Goal: Transaction & Acquisition: Obtain resource

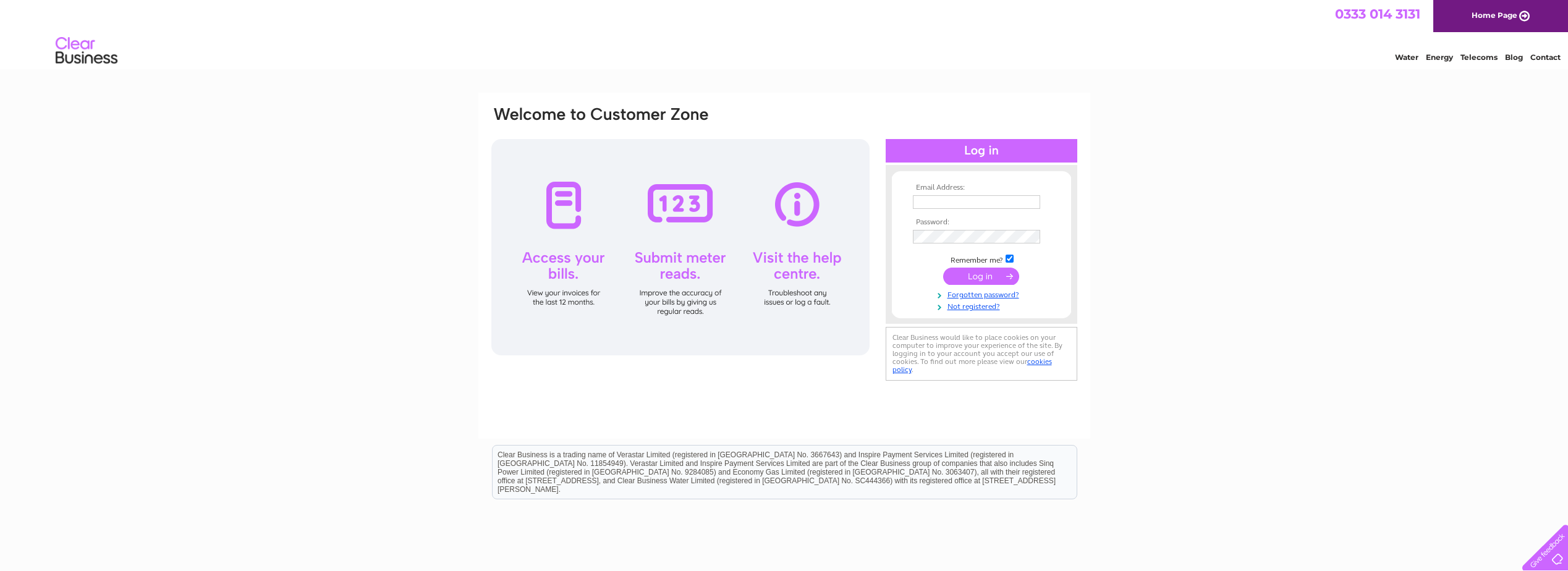
type input "jallan@peel.co.uk"
click at [983, 276] on input "submit" at bounding box center [981, 276] width 76 height 17
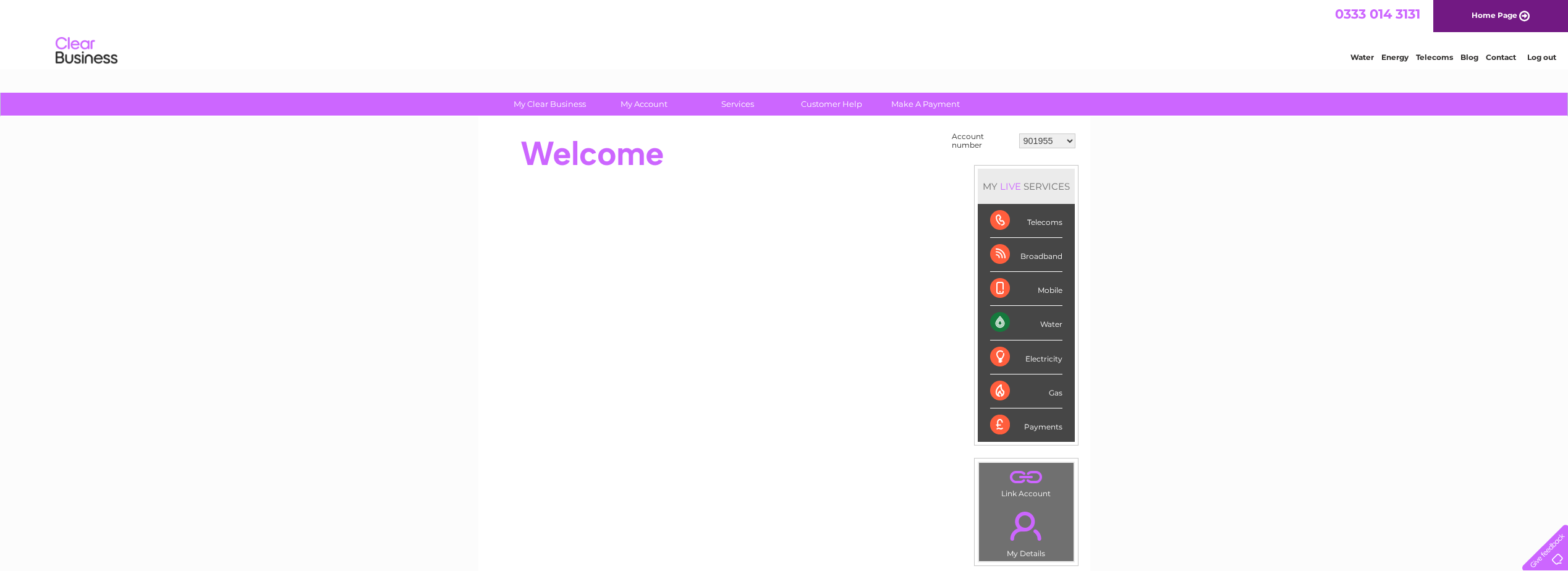
click at [1056, 143] on select "901955 901957 901960 901962 901964 901965 911251 911252 912382 912917 924672 93…" at bounding box center [1047, 140] width 56 height 15
click at [1019, 133] on select "901955 901957 901960 901962 901964 901965 911251 911252 912382 912917 924672 93…" at bounding box center [1047, 140] width 56 height 15
click at [1042, 140] on select "901955 901957 901960 901962 901964 901965 911251 911252 912382 912917 924672 93…" at bounding box center [1047, 140] width 56 height 15
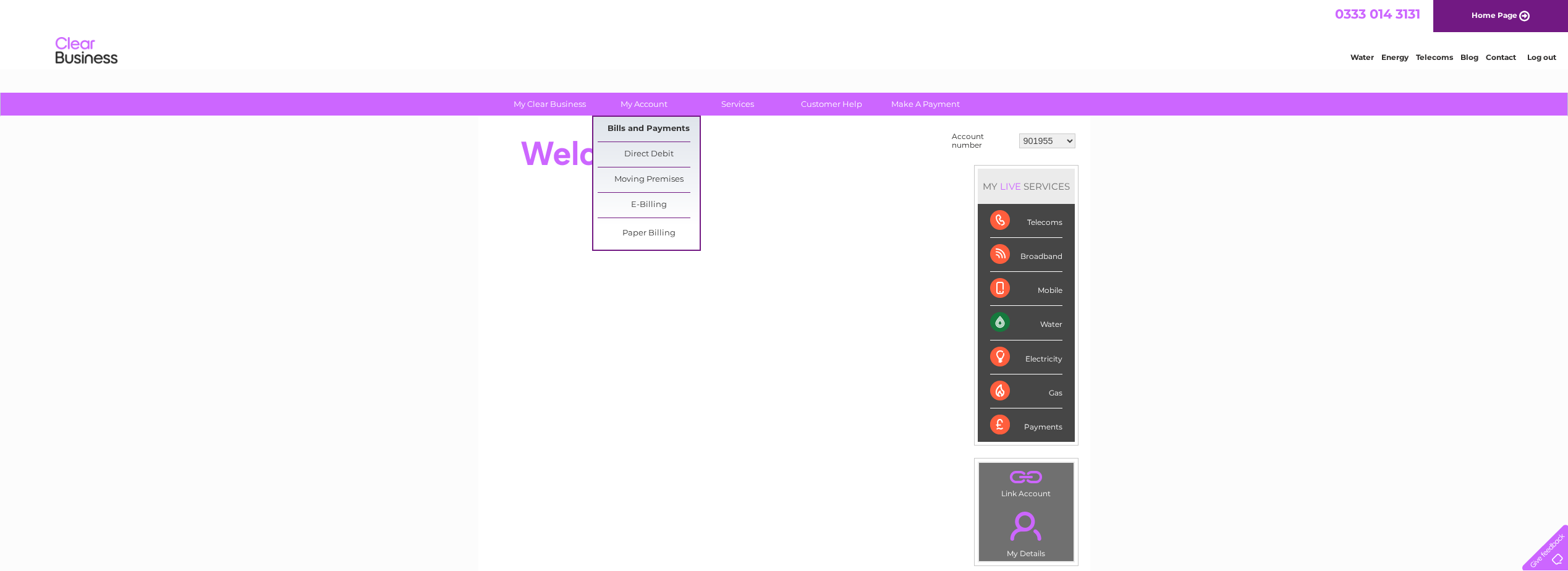
click at [650, 129] on link "Bills and Payments" at bounding box center [649, 129] width 102 height 25
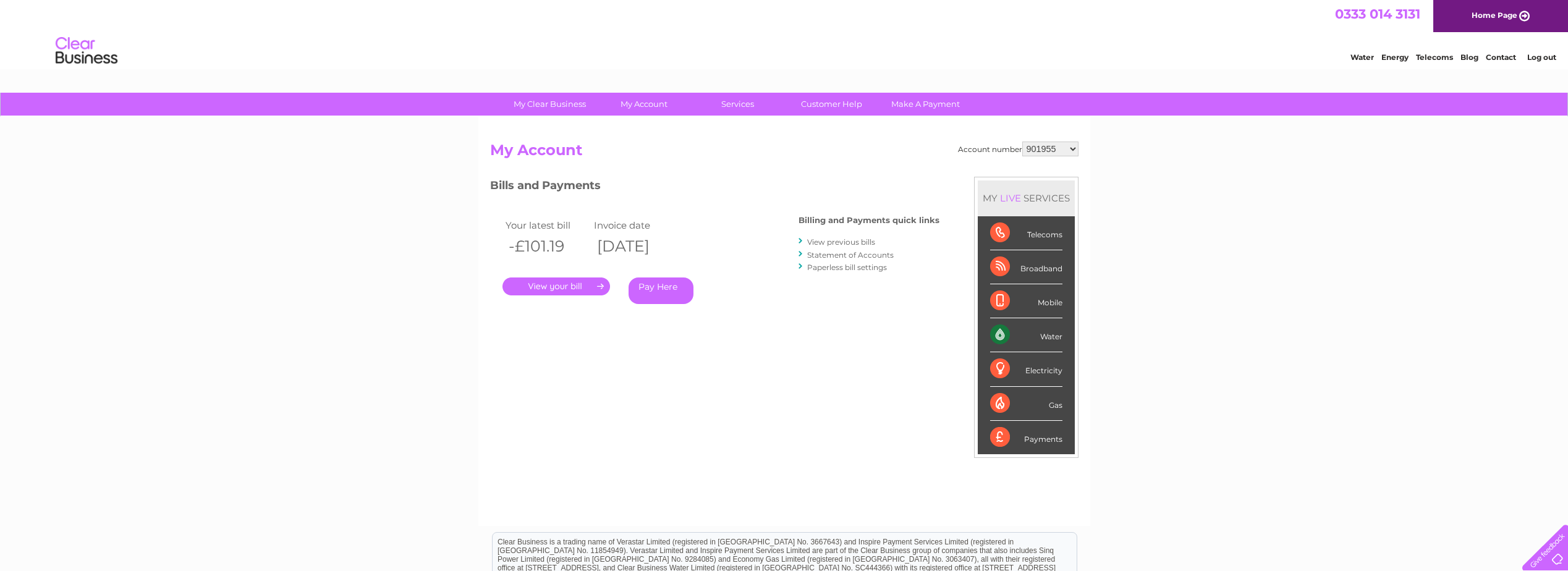
click at [547, 287] on link "." at bounding box center [556, 287] width 107 height 18
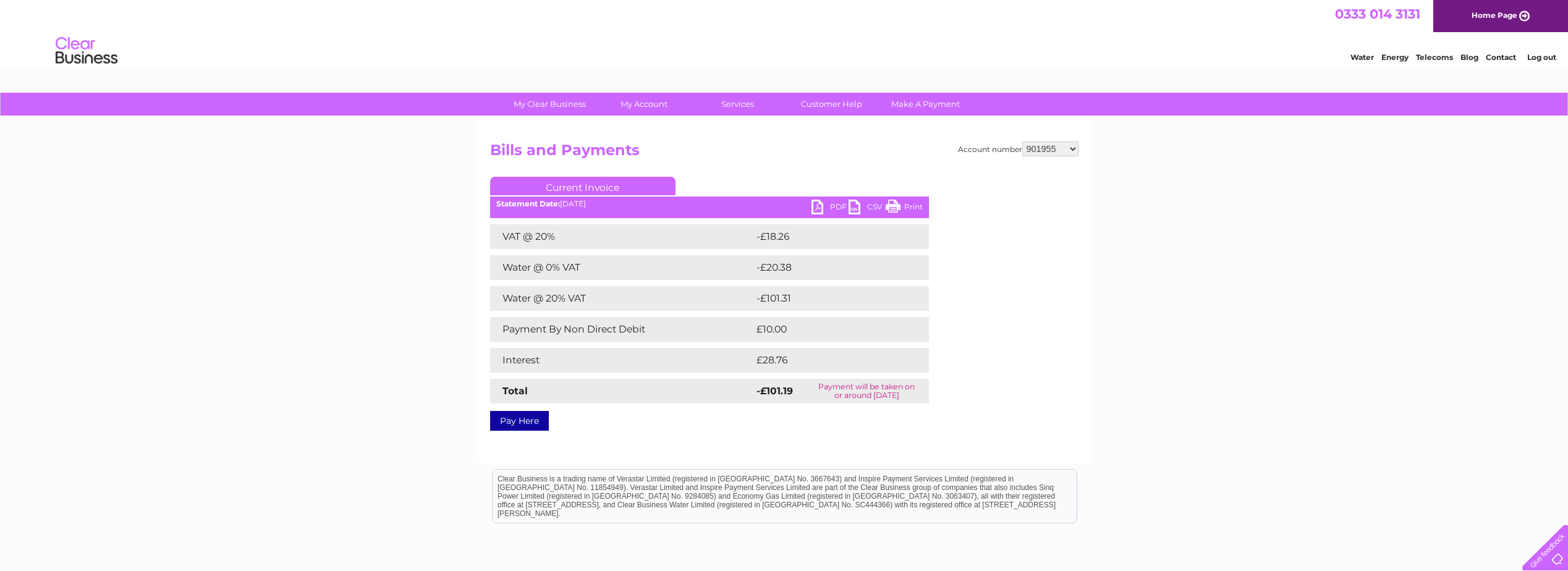
click at [829, 199] on ul "Current Invoice" at bounding box center [710, 188] width 439 height 23
click at [830, 205] on link "PDF" at bounding box center [829, 208] width 37 height 18
click at [1040, 153] on select "901955 901957 901960 901962 901964 901965 911251 911252 912382 912917 924672 93…" at bounding box center [1050, 149] width 56 height 15
select select "901957"
click at [1022, 142] on select "901955 901957 901960 901962 901964 901965 911251 911252 912382 912917 924672 93…" at bounding box center [1050, 149] width 56 height 15
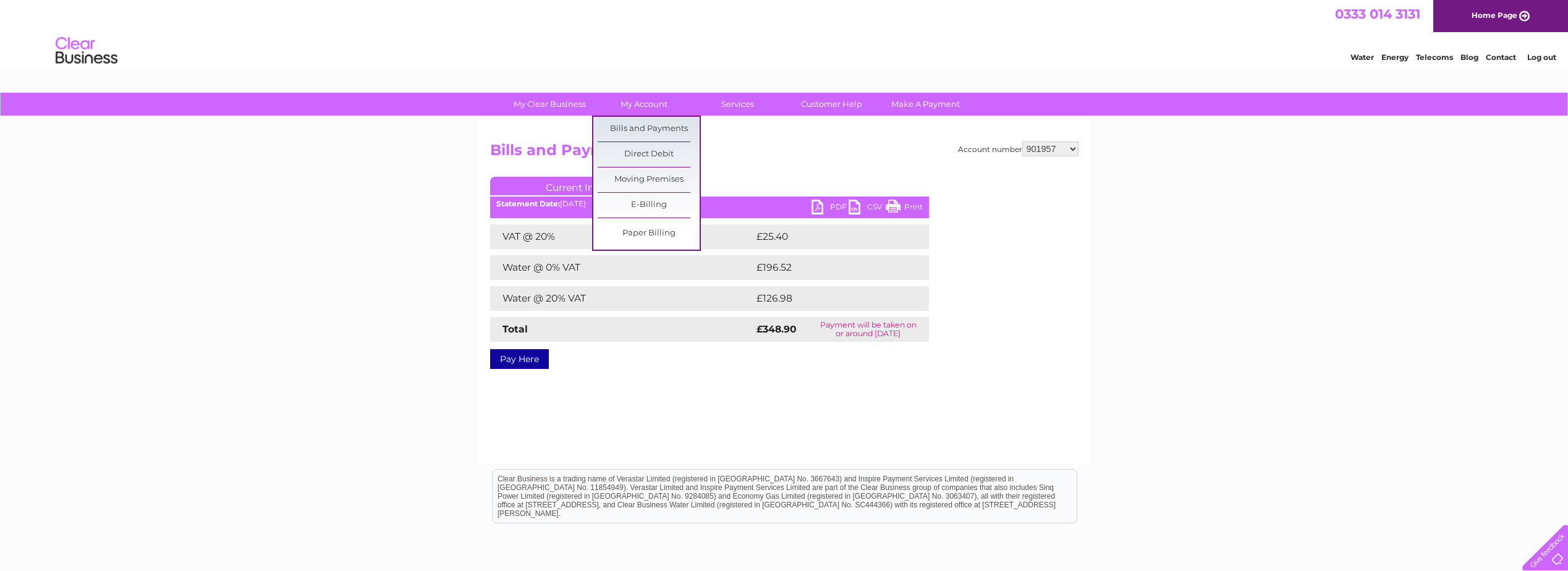
drag, startPoint x: 633, startPoint y: 127, endPoint x: 717, endPoint y: 136, distance: 84.5
click at [633, 127] on link "Bills and Payments" at bounding box center [649, 129] width 102 height 25
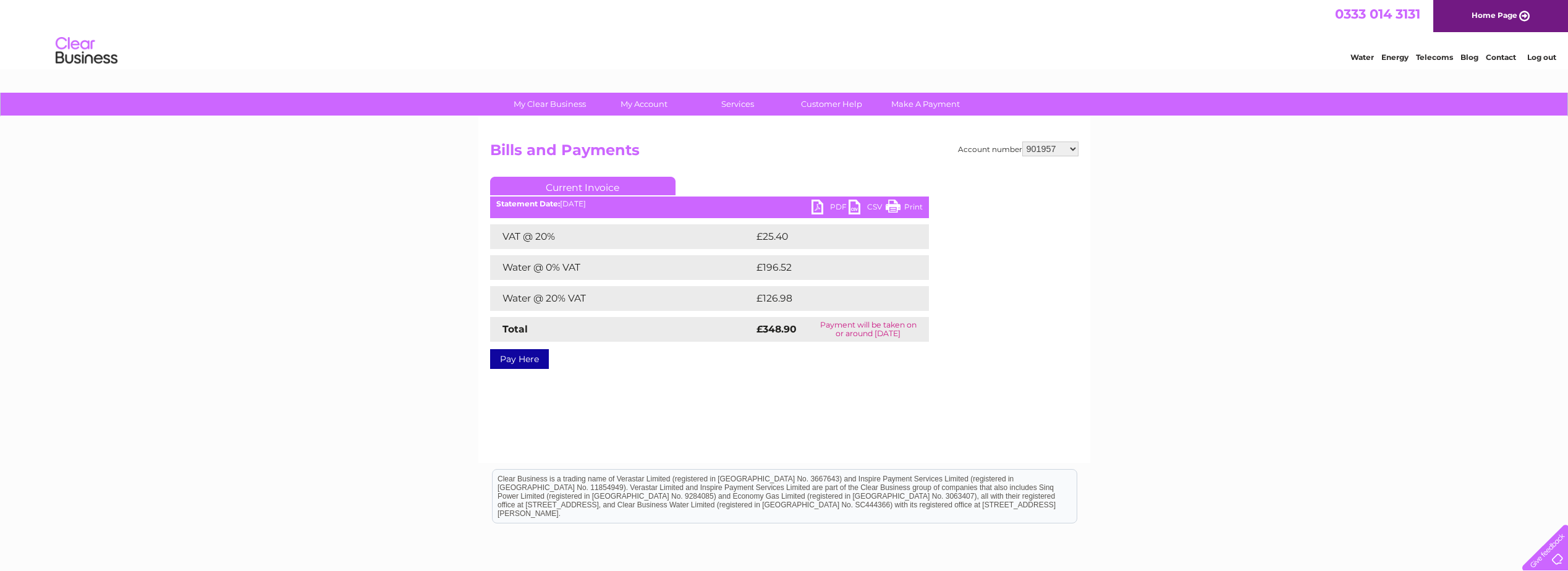
click at [828, 201] on link "PDF" at bounding box center [829, 208] width 37 height 18
click at [1037, 148] on select "901955 901957 901960 901962 901964 901965 911251 911252 912382 912917 924672 93…" at bounding box center [1050, 149] width 56 height 15
select select "901960"
click at [1022, 142] on select "901955 901957 901960 901962 901964 901965 911251 911252 912382 912917 924672 93…" at bounding box center [1050, 149] width 56 height 15
click at [825, 199] on ul "Current Invoice" at bounding box center [710, 188] width 439 height 23
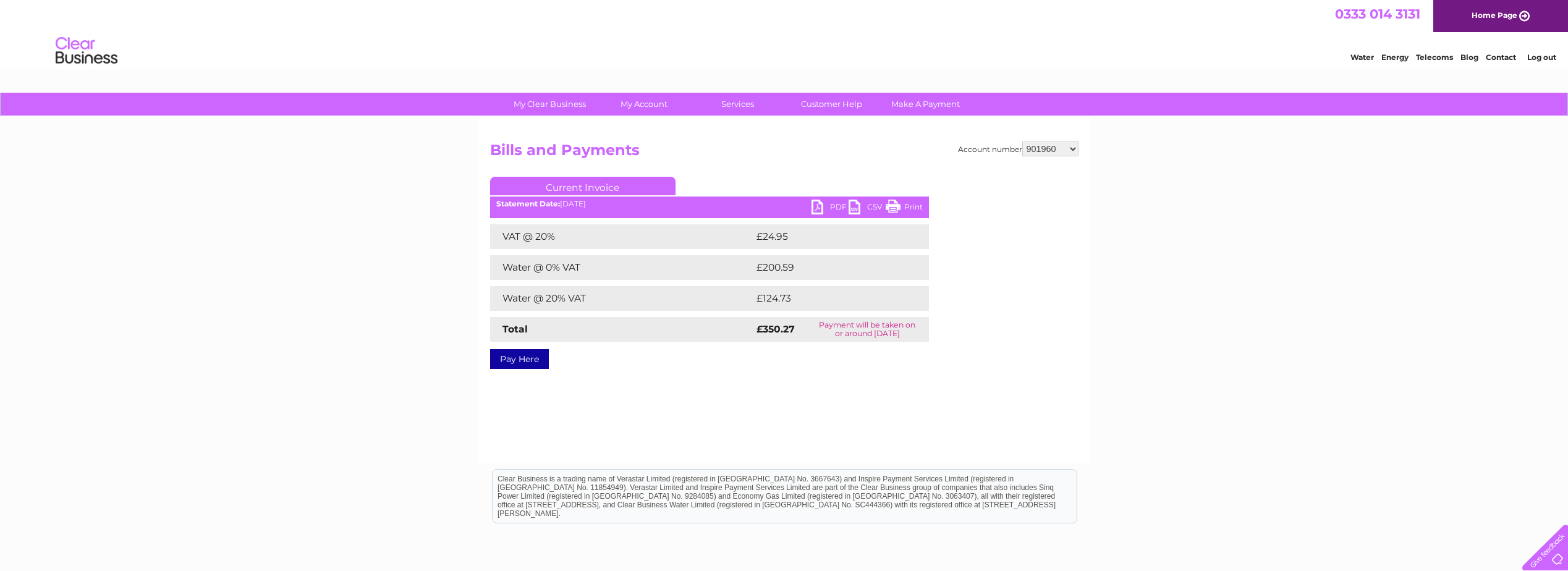
click at [825, 200] on link "PDF" at bounding box center [829, 208] width 37 height 18
click at [1052, 151] on select "901955 901957 901960 901962 901964 901965 911251 911252 912382 912917 924672 93…" at bounding box center [1050, 149] width 56 height 15
select select "901962"
click at [1022, 142] on select "901955 901957 901960 901962 901964 901965 911251 911252 912382 912917 924672 93…" at bounding box center [1050, 149] width 56 height 15
click at [828, 204] on link "PDF" at bounding box center [829, 208] width 37 height 18
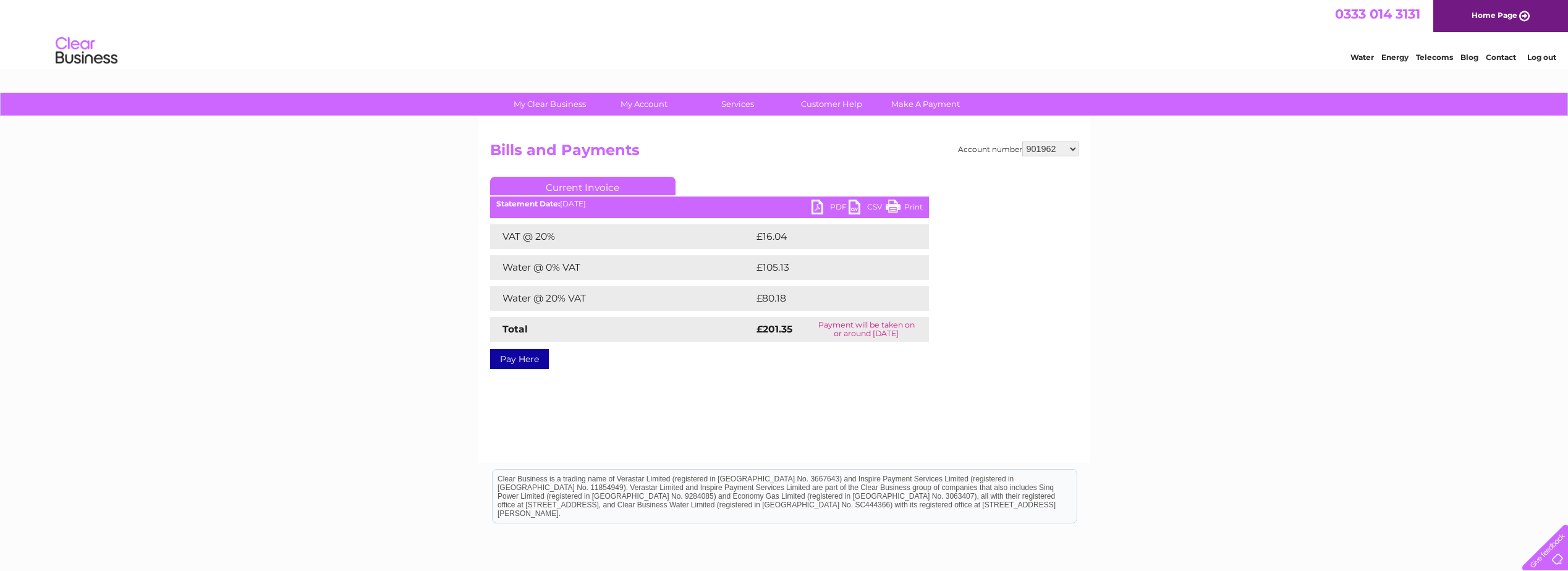
click at [1053, 148] on select "901955 901957 901960 901962 901964 901965 911251 911252 912382 912917 924672 93…" at bounding box center [1050, 149] width 56 height 15
select select "901964"
click at [1022, 142] on select "901955 901957 901960 901962 901964 901965 911251 911252 912382 912917 924672 93…" at bounding box center [1050, 149] width 56 height 15
click at [834, 202] on link "PDF" at bounding box center [829, 208] width 37 height 18
click at [1064, 152] on select "901955 901957 901960 901962 901964 901965 911251 911252 912382 912917 924672 93…" at bounding box center [1050, 149] width 56 height 15
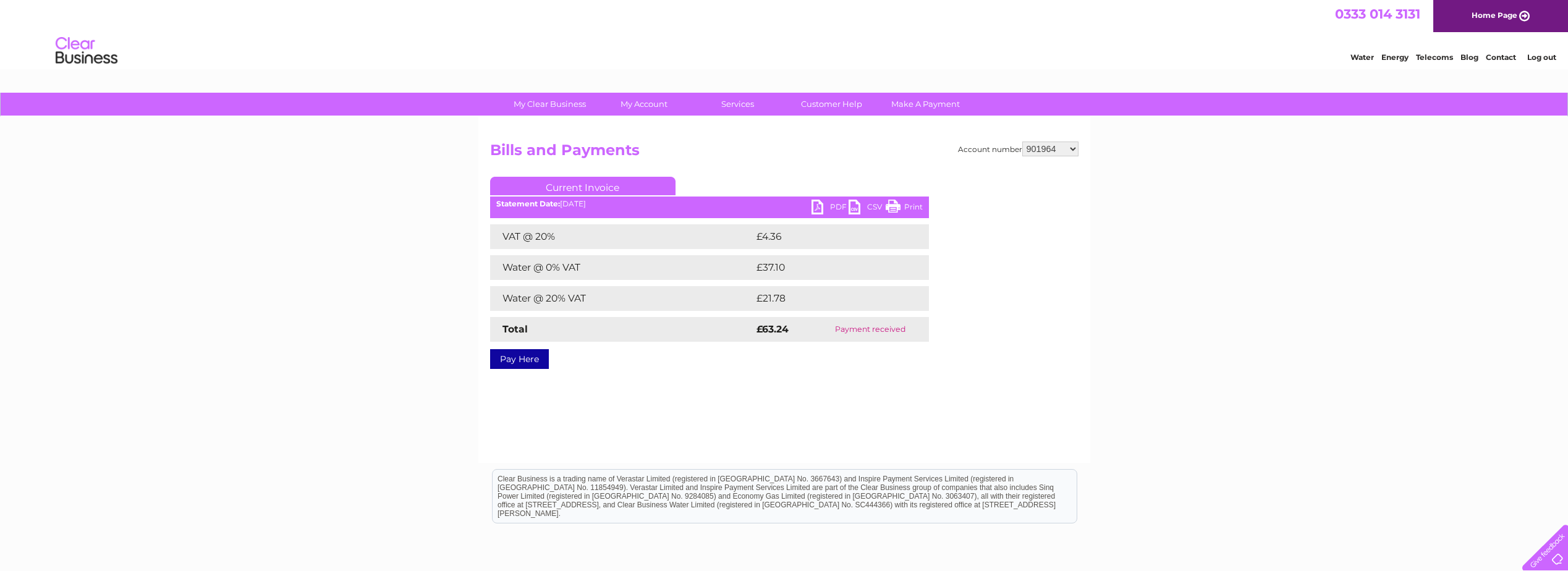
select select "901965"
click at [1022, 142] on select "901955 901957 901960 901962 901964 901965 911251 911252 912382 912917 924672 93…" at bounding box center [1050, 149] width 56 height 15
click at [824, 208] on link "PDF" at bounding box center [829, 208] width 37 height 18
click at [1053, 146] on select "901955 901957 901960 901962 901964 901965 911251 911252 912382 912917 924672 93…" at bounding box center [1050, 149] width 56 height 15
click at [1022, 142] on select "901955 901957 901960 901962 901964 901965 911251 911252 912382 912917 924672 93…" at bounding box center [1050, 149] width 56 height 15
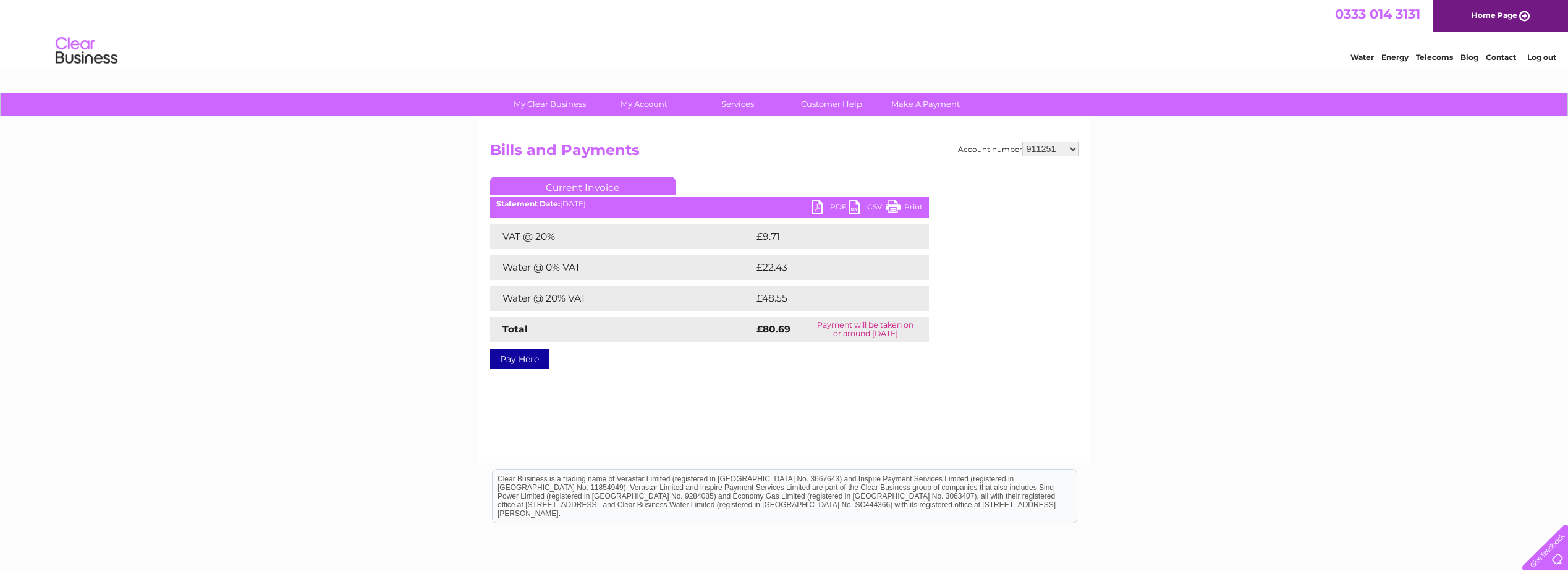
click at [829, 205] on link "PDF" at bounding box center [829, 208] width 37 height 18
click at [1056, 146] on select "901955 901957 901960 901962 901964 901965 911251 911252 912382 912917 924672 93…" at bounding box center [1050, 149] width 56 height 15
select select "911252"
click at [1022, 142] on select "901955 901957 901960 901962 901964 901965 911251 911252 912382 912917 924672 93…" at bounding box center [1050, 149] width 56 height 15
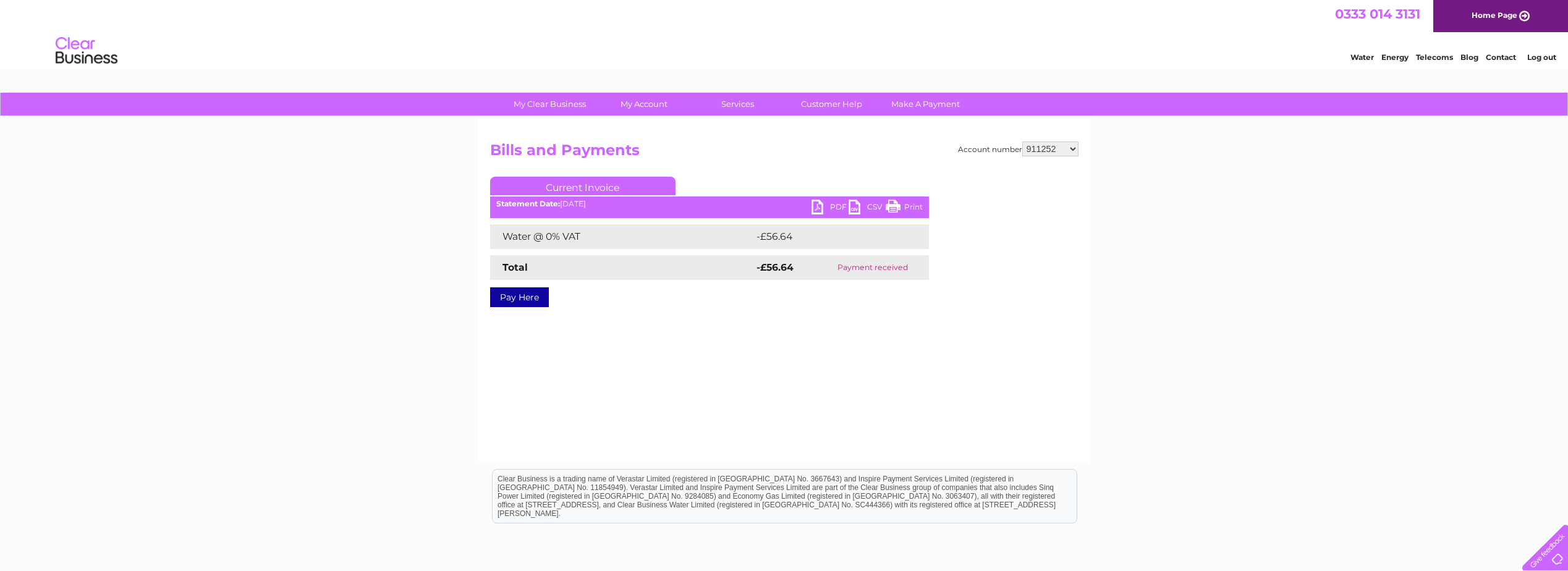
click at [1049, 143] on select "901955 901957 901960 901962 901964 901965 911251 911252 912382 912917 924672 93…" at bounding box center [1050, 149] width 56 height 15
select select "912382"
click at [1022, 142] on select "901955 901957 901960 901962 901964 901965 911251 911252 912382 912917 924672 93…" at bounding box center [1050, 149] width 56 height 15
click at [1062, 144] on select "901955 901957 901960 901962 901964 901965 911251 911252 912382 912917 924672 93…" at bounding box center [1050, 149] width 56 height 15
select select "912917"
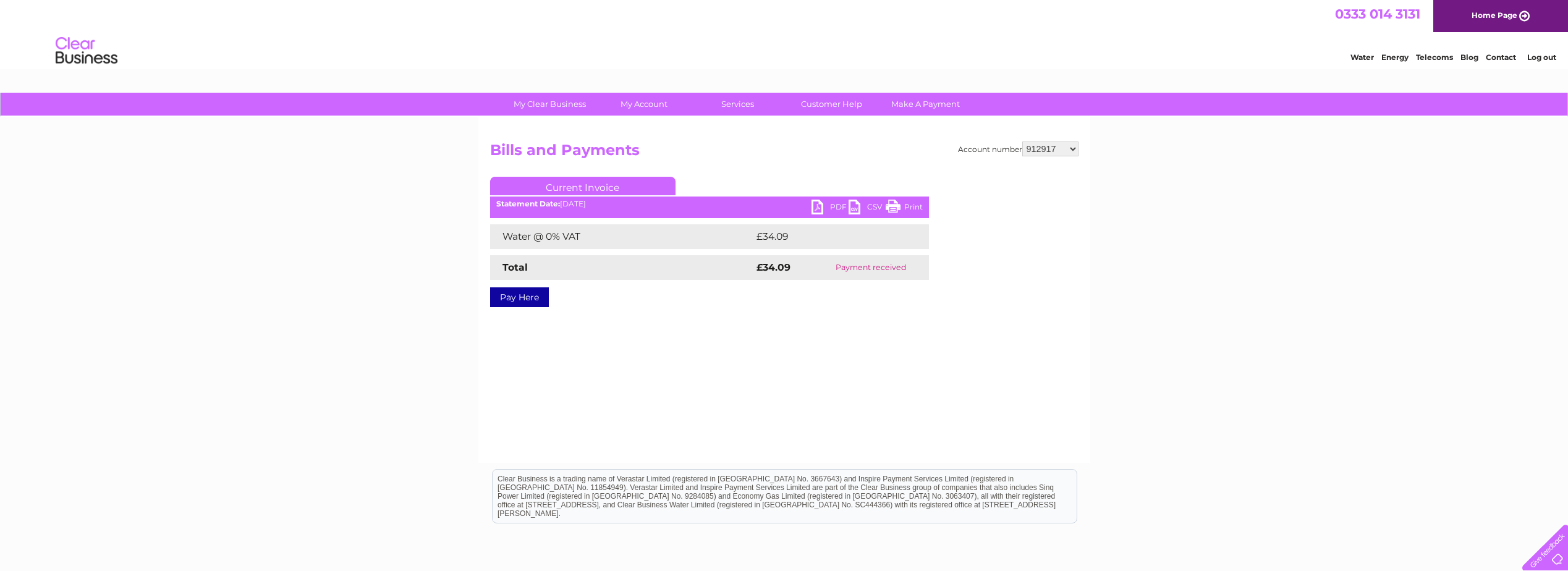
click at [1022, 142] on select "901955 901957 901960 901962 901964 901965 911251 911252 912382 912917 924672 93…" at bounding box center [1050, 149] width 56 height 15
click at [834, 201] on link "PDF" at bounding box center [829, 208] width 37 height 18
click at [1053, 151] on select "901955 901957 901960 901962 901964 901965 911251 911252 912382 912917 924672 93…" at bounding box center [1050, 149] width 56 height 15
select select "924672"
click at [1022, 142] on select "901955 901957 901960 901962 901964 901965 911251 911252 912382 912917 924672 93…" at bounding box center [1050, 149] width 56 height 15
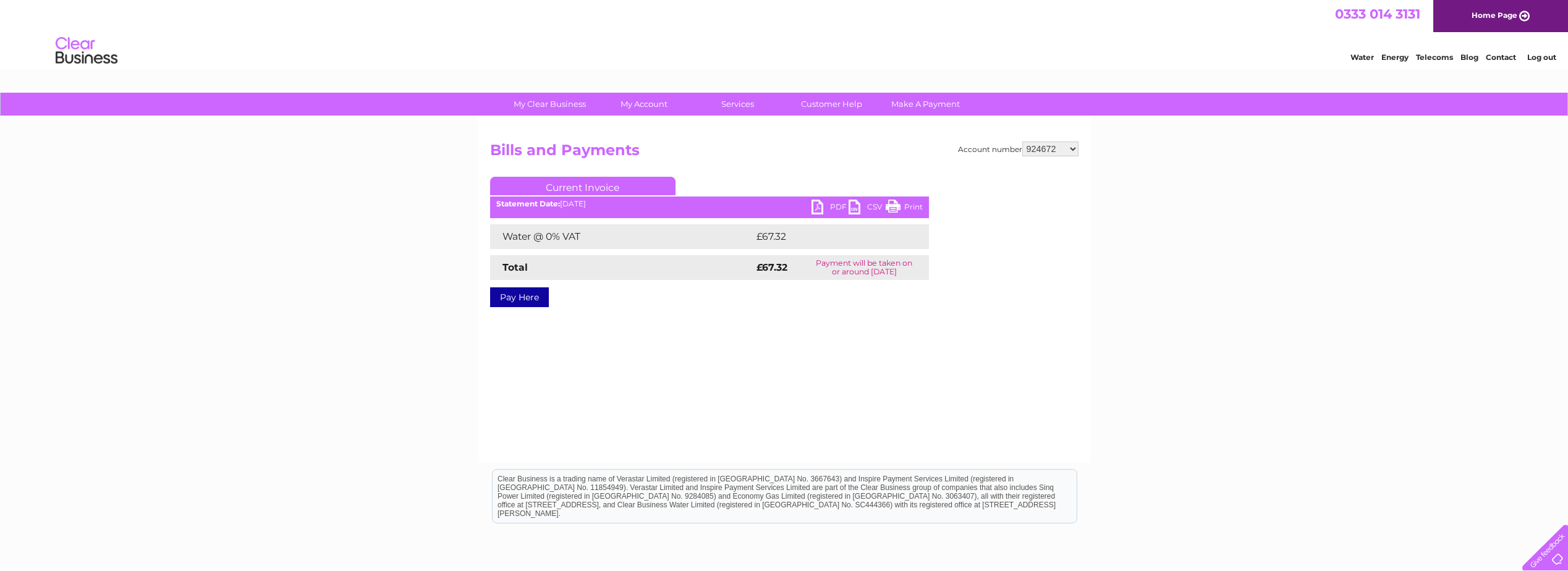
click at [826, 201] on link "PDF" at bounding box center [829, 208] width 37 height 18
click at [1068, 148] on select "901955 901957 901960 901962 901964 901965 911251 911252 912382 912917 924672 93…" at bounding box center [1050, 149] width 56 height 15
select select "931854"
click at [1022, 142] on select "901955 901957 901960 901962 901964 901965 911251 911252 912382 912917 924672 93…" at bounding box center [1050, 149] width 56 height 15
click at [1040, 148] on select "901955 901957 901960 901962 901964 901965 911251 911252 912382 912917 924672 93…" at bounding box center [1050, 149] width 56 height 15
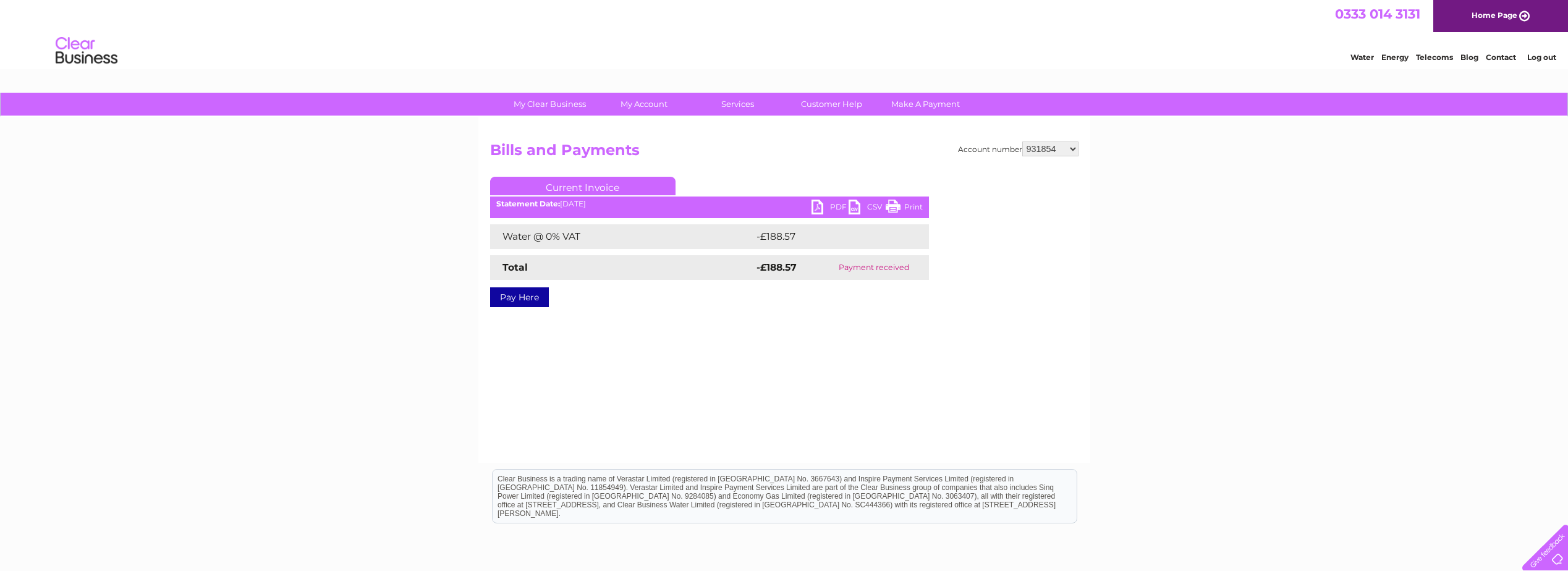
select select "934991"
click at [1022, 142] on select "901955 901957 901960 901962 901964 901965 911251 911252 912382 912917 924672 93…" at bounding box center [1050, 149] width 56 height 15
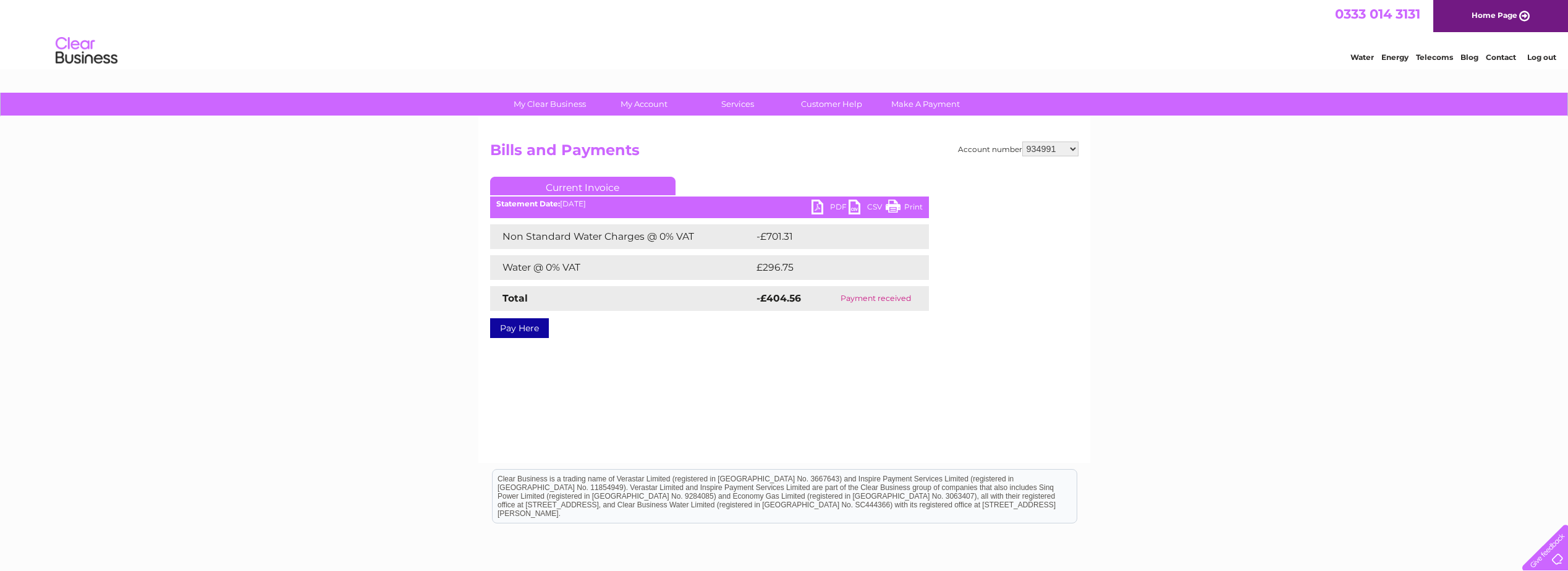
click at [1042, 146] on select "901955 901957 901960 901962 901964 901965 911251 911252 912382 912917 924672 93…" at bounding box center [1050, 149] width 56 height 15
select select "938220"
click at [1022, 142] on select "901955 901957 901960 901962 901964 901965 911251 911252 912382 912917 924672 93…" at bounding box center [1050, 149] width 56 height 15
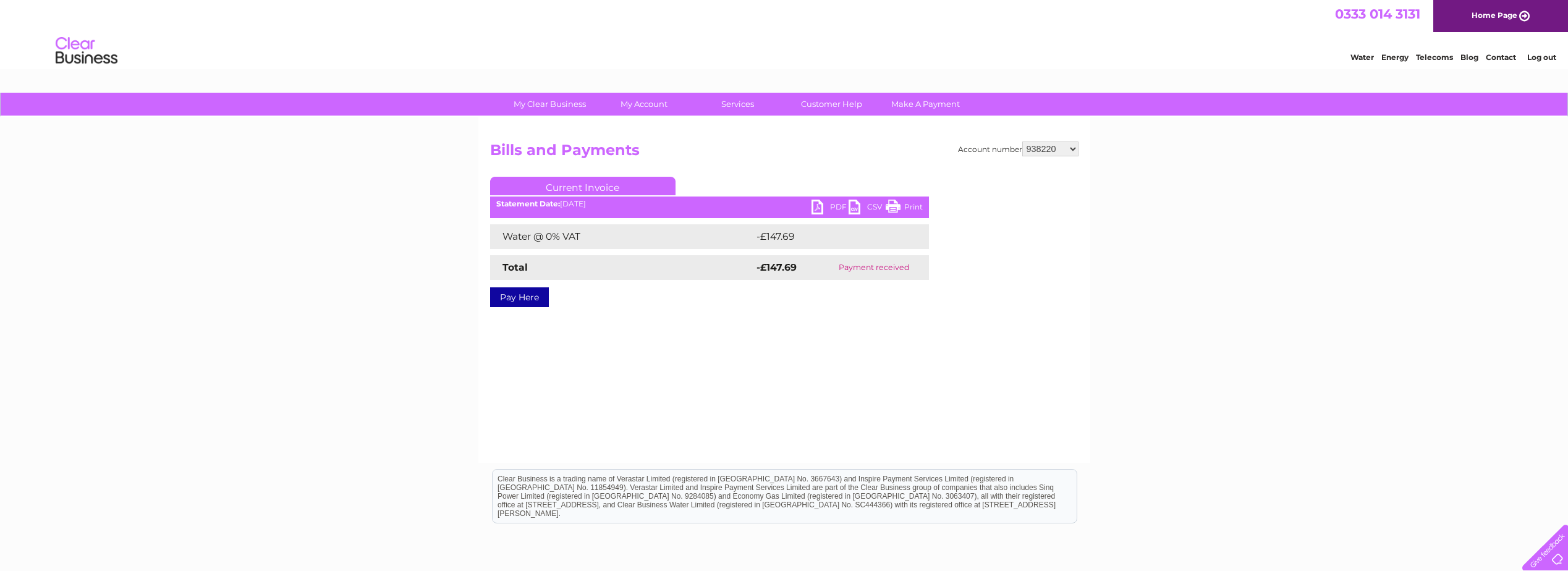
click at [1058, 148] on select "901955 901957 901960 901962 901964 901965 911251 911252 912382 912917 924672 93…" at bounding box center [1050, 149] width 56 height 15
select select "938642"
click at [1022, 142] on select "901955 901957 901960 901962 901964 901965 911251 911252 912382 912917 924672 93…" at bounding box center [1050, 149] width 56 height 15
click at [1051, 151] on select "901955 901957 901960 901962 901964 901965 911251 911252 912382 912917 924672 93…" at bounding box center [1050, 149] width 56 height 15
drag, startPoint x: 0, startPoint y: 0, endPoint x: 1051, endPoint y: 151, distance: 1061.8
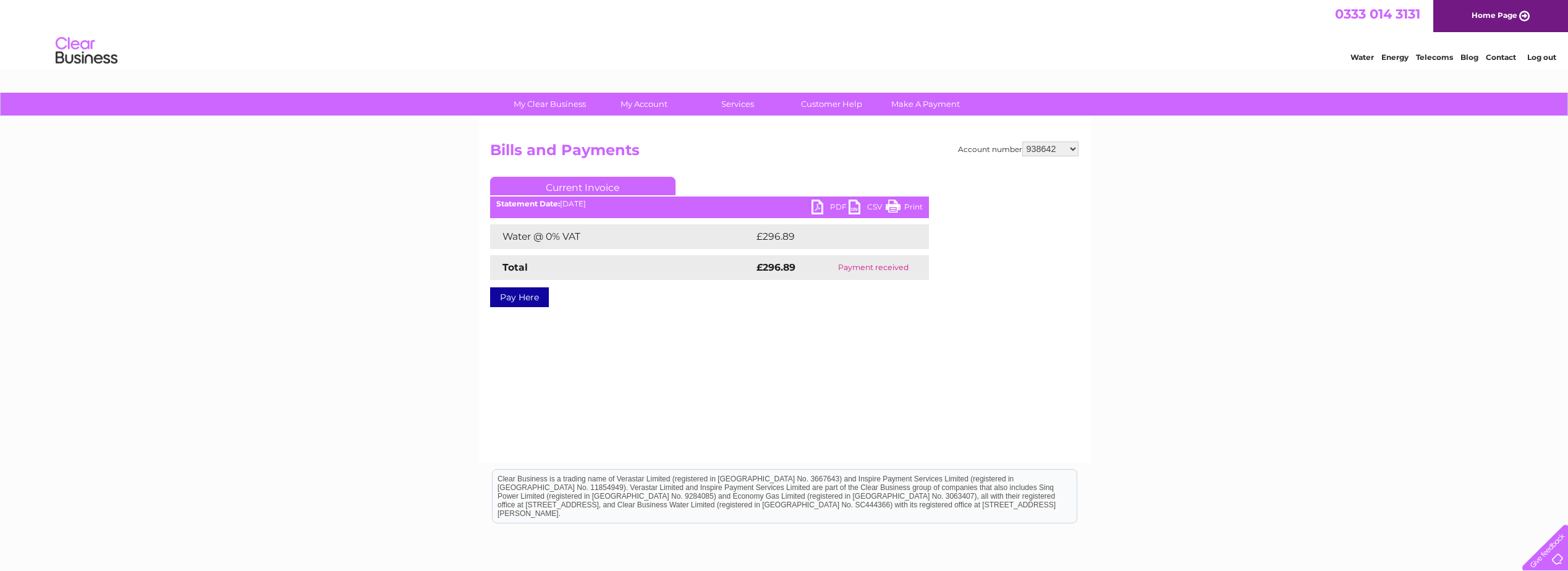
click at [1051, 151] on select "901955 901957 901960 901962 901964 901965 911251 911252 912382 912917 924672 93…" at bounding box center [1050, 149] width 56 height 15
select select "939988"
click at [1022, 142] on select "901955 901957 901960 901962 901964 901965 911251 911252 912382 912917 924672 93…" at bounding box center [1050, 149] width 56 height 15
click at [827, 201] on link "PDF" at bounding box center [829, 208] width 37 height 18
click at [1046, 146] on select "901955 901957 901960 901962 901964 901965 911251 911252 912382 912917 924672 93…" at bounding box center [1050, 149] width 56 height 15
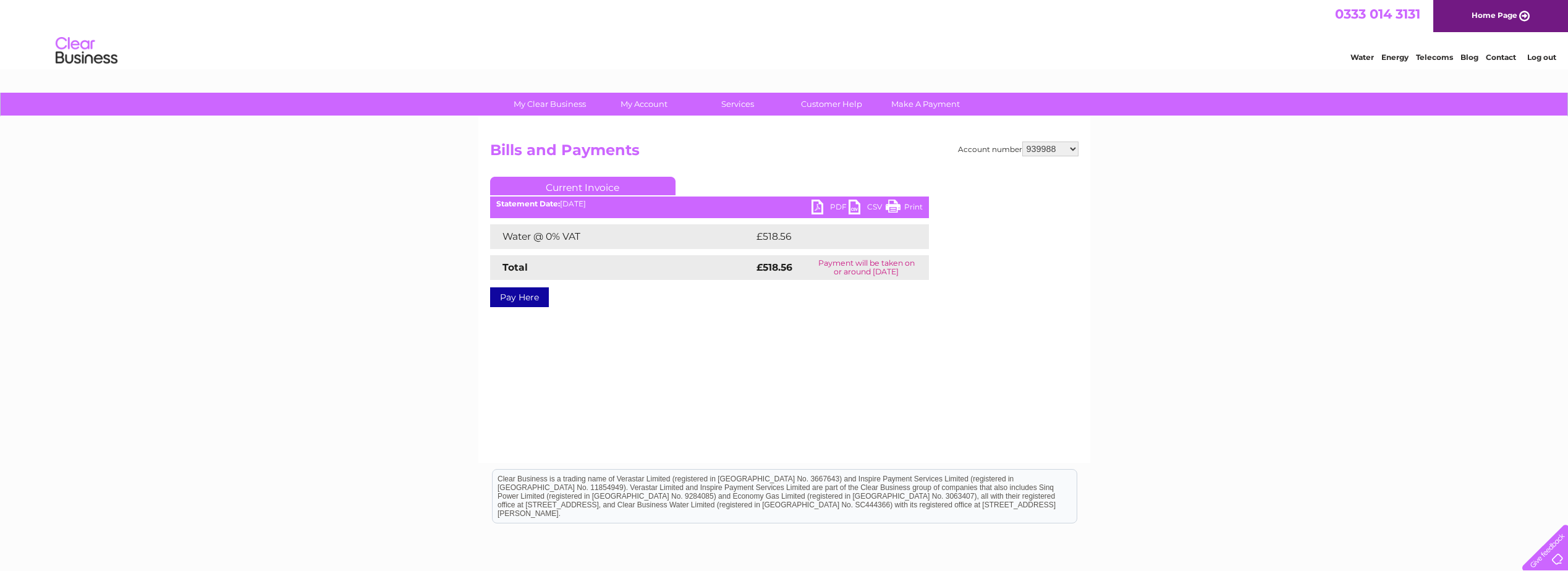
select select "940870"
click at [1022, 142] on select "901955 901957 901960 901962 901964 901965 911251 911252 912382 912917 924672 93…" at bounding box center [1050, 149] width 56 height 15
click at [1051, 147] on select "901955 901957 901960 901962 901964 901965 911251 911252 912382 912917 924672 93…" at bounding box center [1050, 149] width 56 height 15
select select "947109"
click at [1022, 142] on select "901955 901957 901960 901962 901964 901965 911251 911252 912382 912917 924672 93…" at bounding box center [1050, 149] width 56 height 15
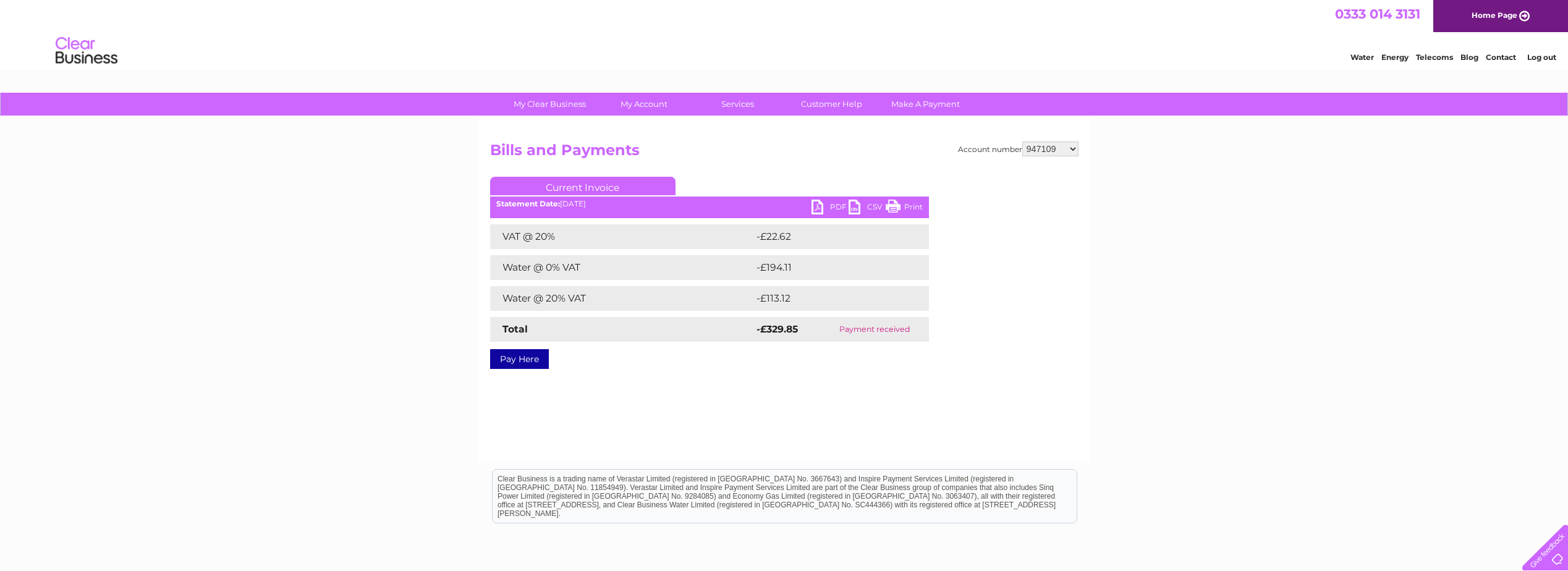
click at [825, 203] on link "PDF" at bounding box center [829, 208] width 37 height 18
click at [1147, 135] on div "My Clear Business Login Details My Details My Preferences Link Account My Accou…" at bounding box center [784, 383] width 1568 height 581
click at [1053, 151] on select "901955 901957 901960 901962 901964 901965 911251 911252 912382 912917 924672 93…" at bounding box center [1050, 149] width 56 height 15
select select "967782"
click at [1022, 142] on select "901955 901957 901960 901962 901964 901965 911251 911252 912382 912917 924672 93…" at bounding box center [1050, 149] width 56 height 15
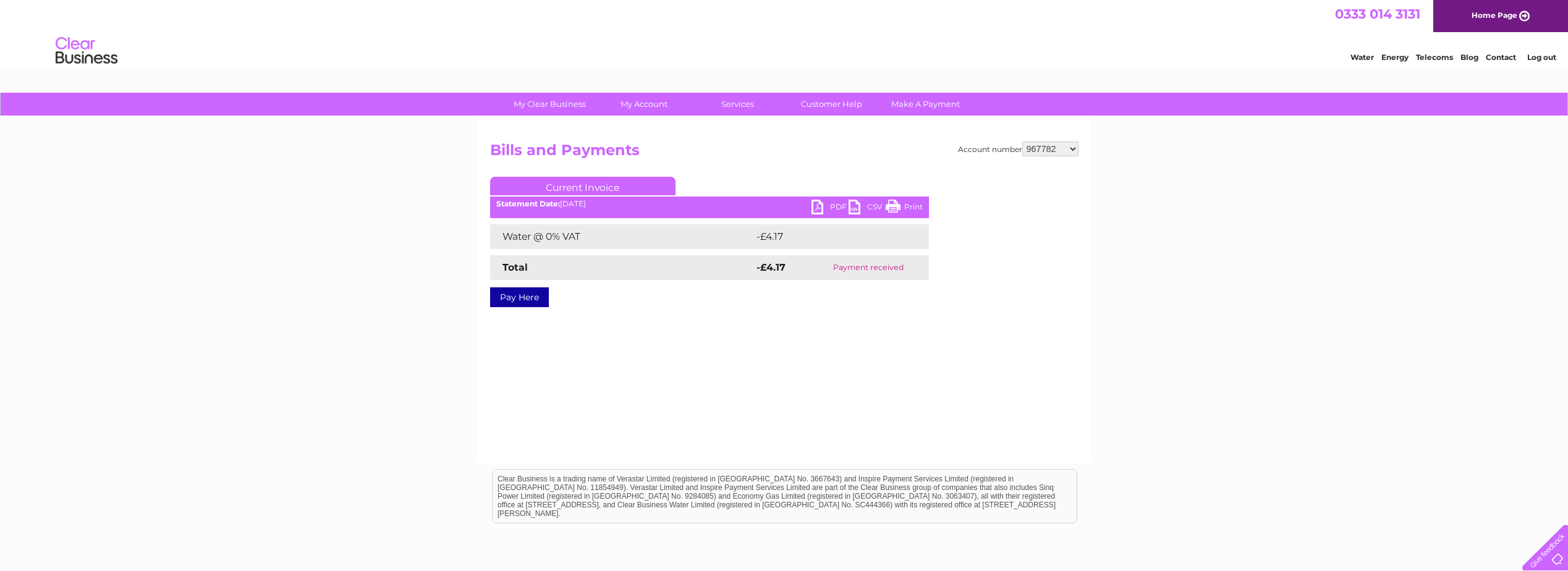
click at [1051, 146] on select "901955 901957 901960 901962 901964 901965 911251 911252 912382 912917 924672 93…" at bounding box center [1050, 149] width 56 height 15
select select "967784"
click at [1022, 142] on select "901955 901957 901960 901962 901964 901965 911251 911252 912382 912917 924672 93…" at bounding box center [1050, 149] width 56 height 15
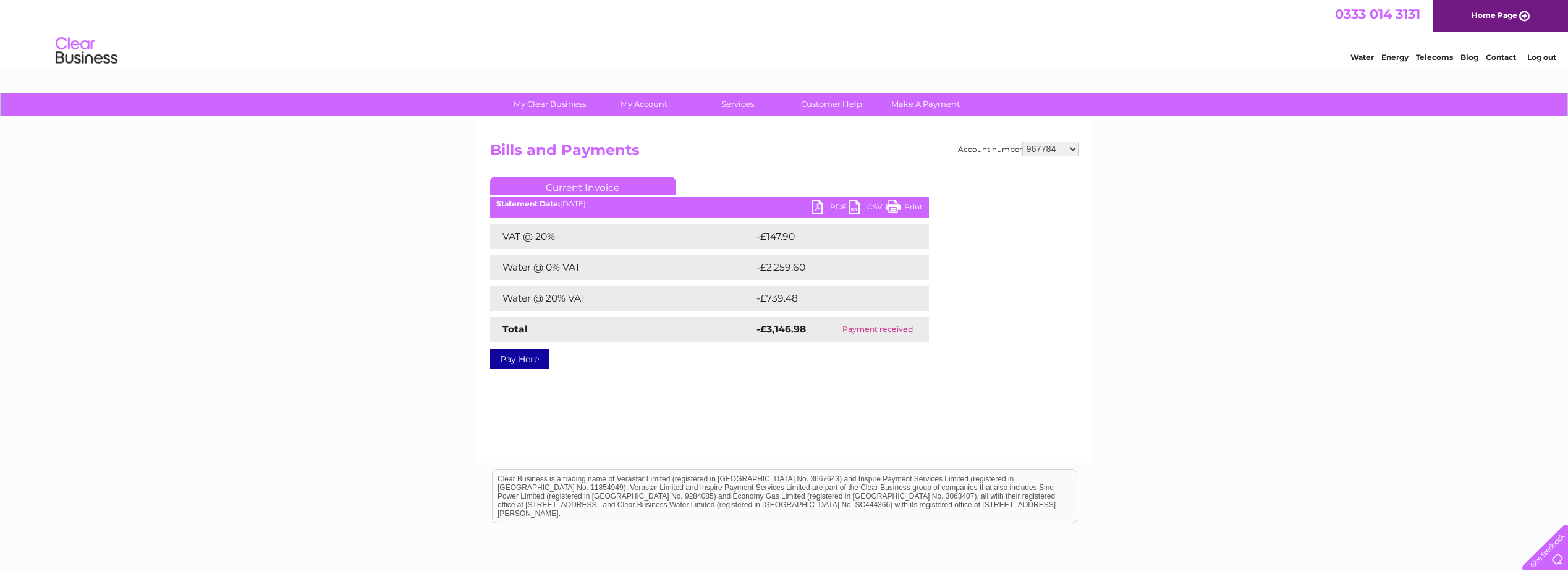
click at [293, 297] on div "My Clear Business Login Details My Details My Preferences Link Account My Accou…" at bounding box center [784, 383] width 1568 height 581
click at [825, 205] on link "PDF" at bounding box center [829, 208] width 37 height 18
click at [1047, 150] on select "901955 901957 901960 901962 901964 901965 911251 911252 912382 912917 924672 93…" at bounding box center [1050, 149] width 56 height 15
select select "967785"
click at [1022, 142] on select "901955 901957 901960 901962 901964 901965 911251 911252 912382 912917 924672 93…" at bounding box center [1050, 149] width 56 height 15
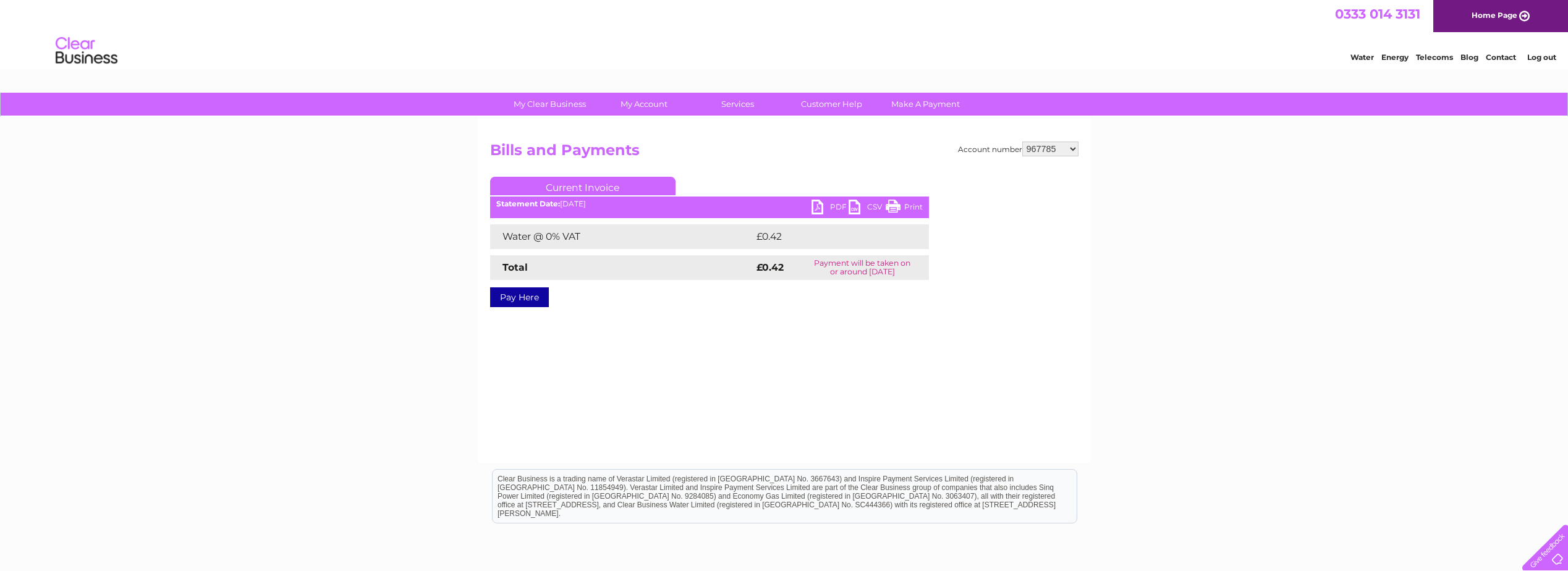
click at [1052, 147] on select "901955 901957 901960 901962 901964 901965 911251 911252 912382 912917 924672 93…" at bounding box center [1050, 149] width 56 height 15
select select "969381"
click at [1022, 142] on select "901955 901957 901960 901962 901964 901965 911251 911252 912382 912917 924672 93…" at bounding box center [1050, 149] width 56 height 15
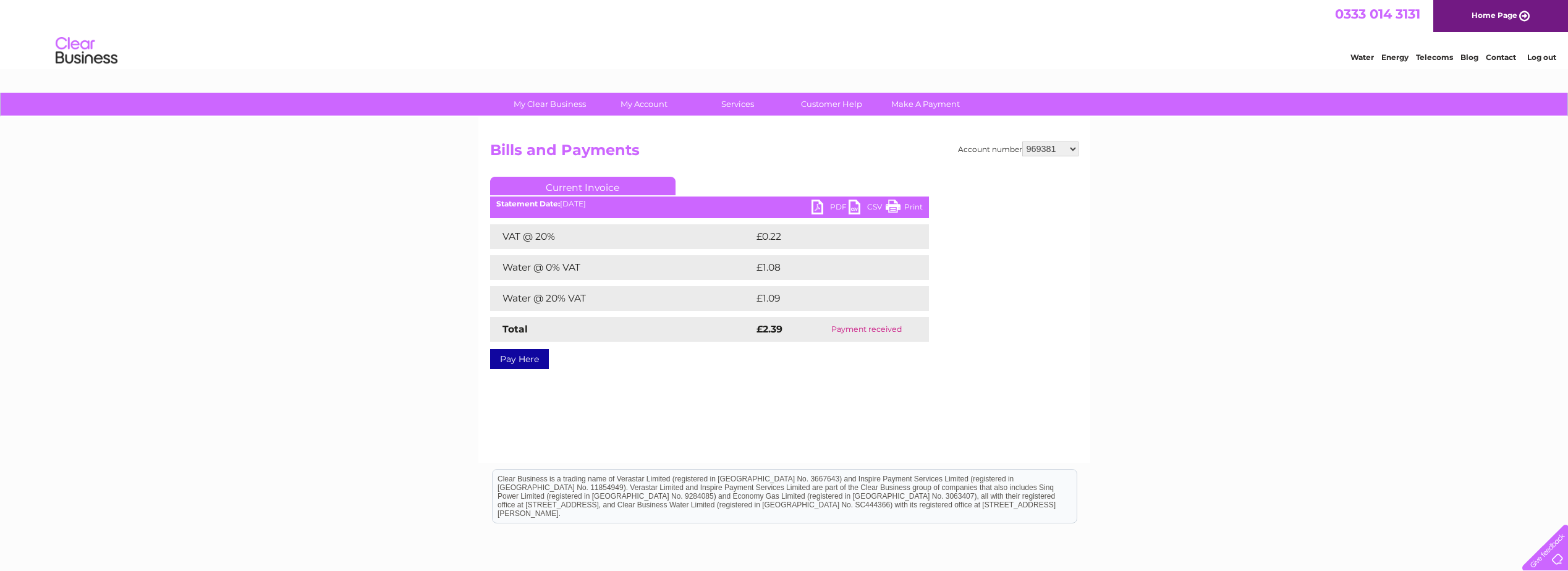
click at [1058, 145] on select "901955 901957 901960 901962 901964 901965 911251 911252 912382 912917 924672 93…" at bounding box center [1050, 149] width 56 height 15
select select "30278003"
click at [1022, 142] on select "901955 901957 901960 901962 901964 901965 911251 911252 912382 912917 924672 93…" at bounding box center [1050, 149] width 56 height 15
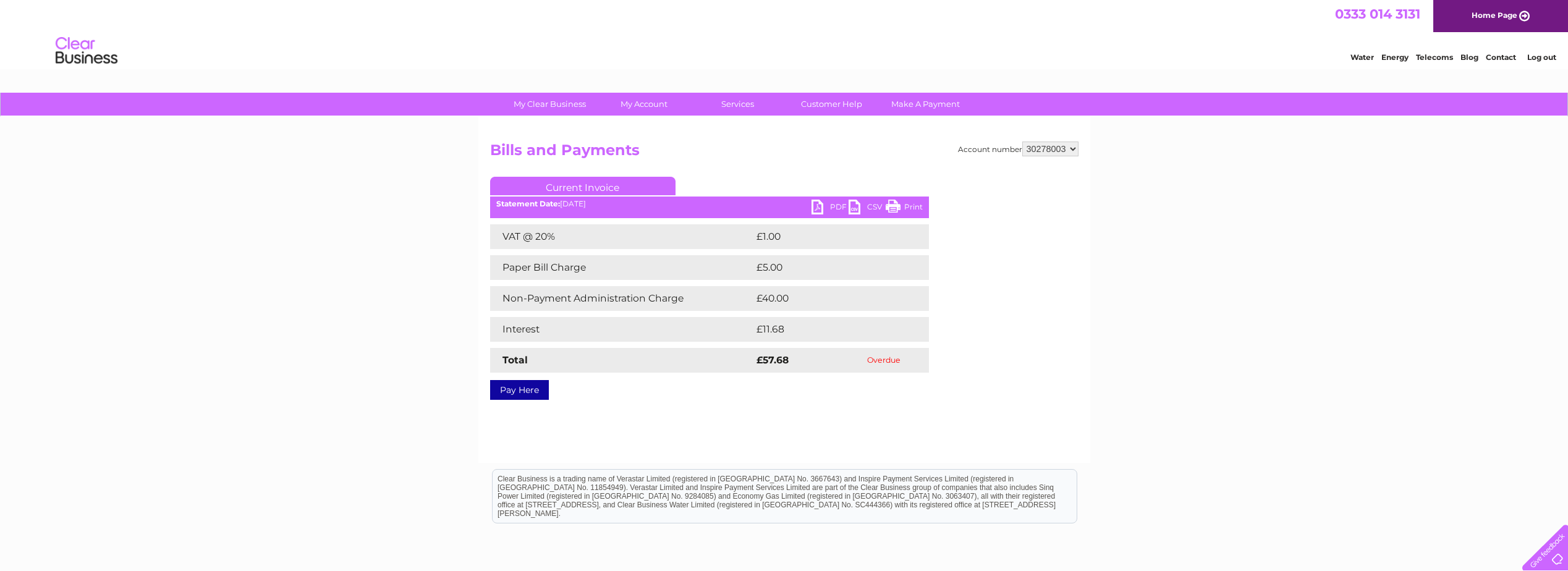
click at [825, 203] on link "PDF" at bounding box center [829, 208] width 37 height 18
click at [582, 183] on link "Current Invoice" at bounding box center [583, 186] width 185 height 19
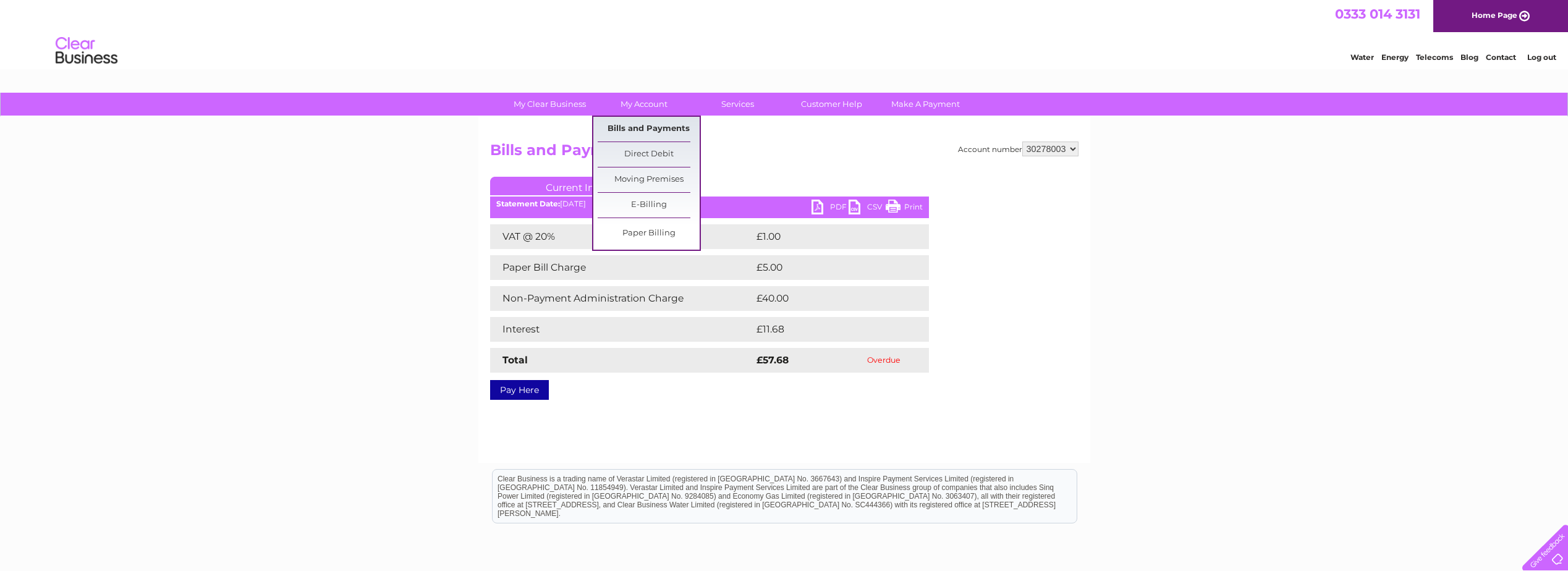
click at [642, 129] on link "Bills and Payments" at bounding box center [649, 129] width 102 height 25
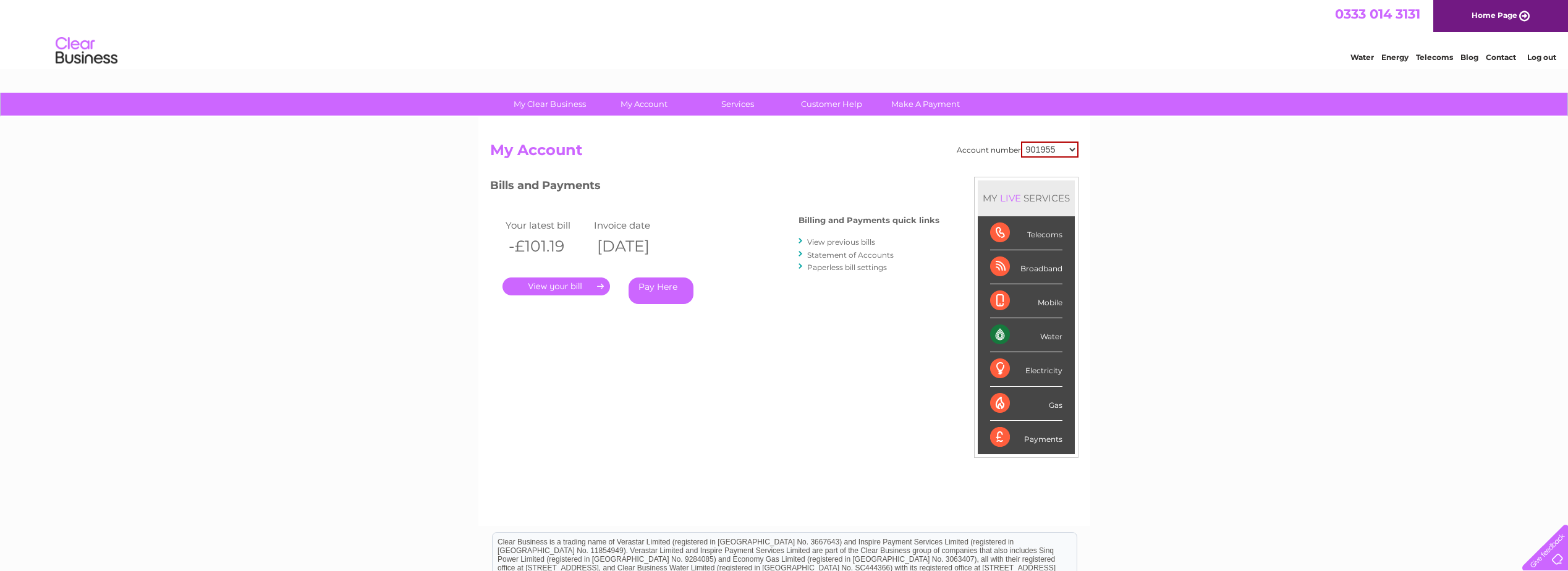
click at [1057, 142] on select "901955 901957 901960 901962 901964 901965 911251 911252 912382 912917 924672 93…" at bounding box center [1049, 150] width 58 height 16
select select "30278003"
click at [1021, 142] on select "901955 901957 901960 901962 901964 901965 911251 911252 912382 912917 924672 93…" at bounding box center [1049, 150] width 58 height 16
click at [831, 242] on link "View previous bills" at bounding box center [841, 242] width 68 height 9
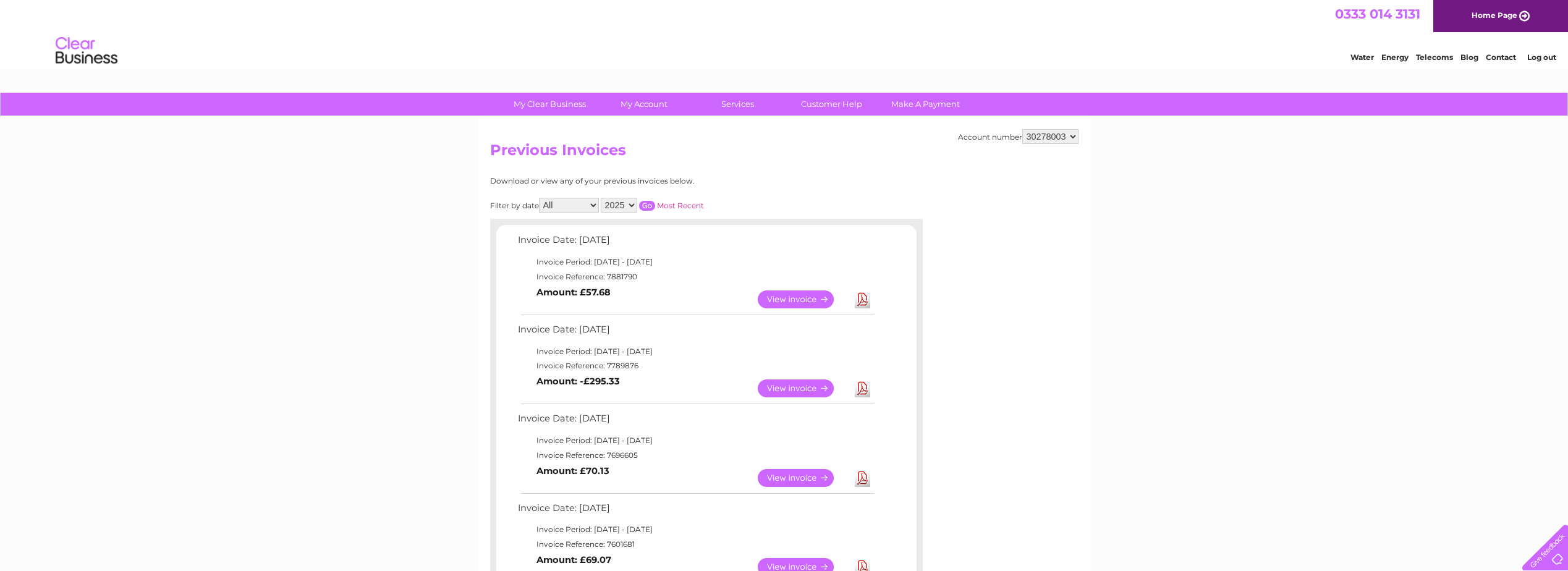
click at [799, 388] on link "View" at bounding box center [803, 388] width 91 height 18
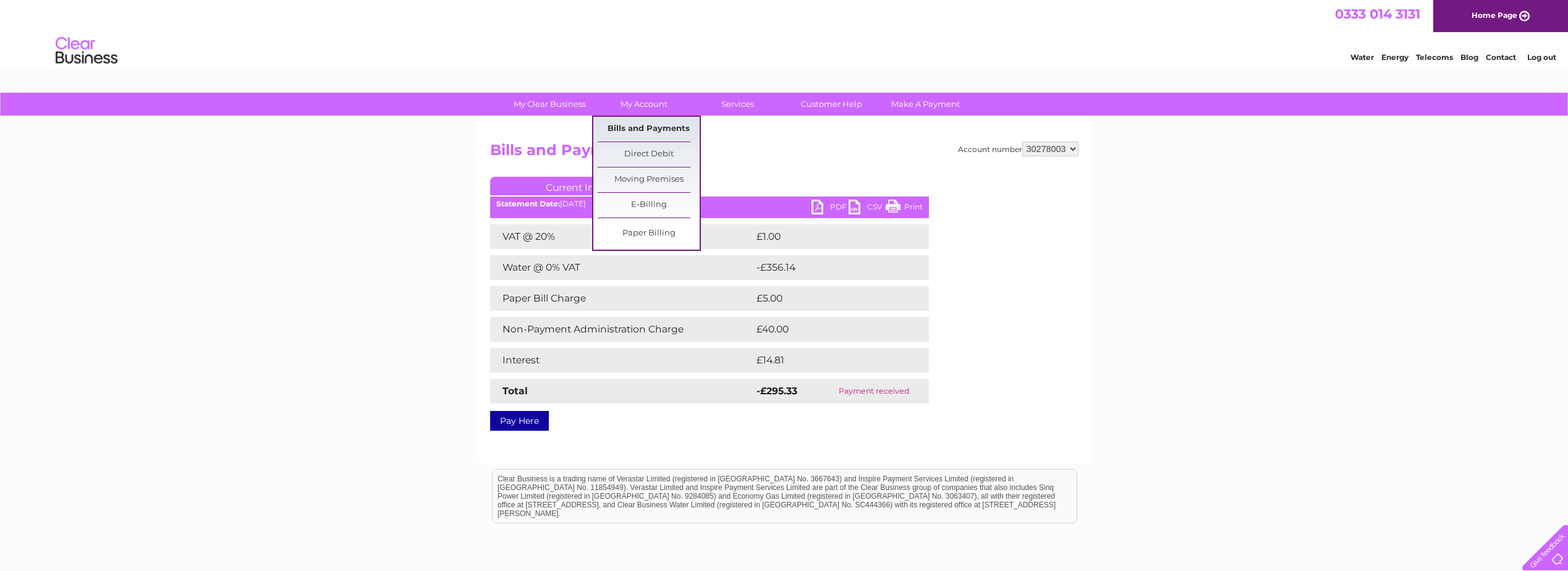
click at [644, 127] on link "Bills and Payments" at bounding box center [649, 129] width 102 height 25
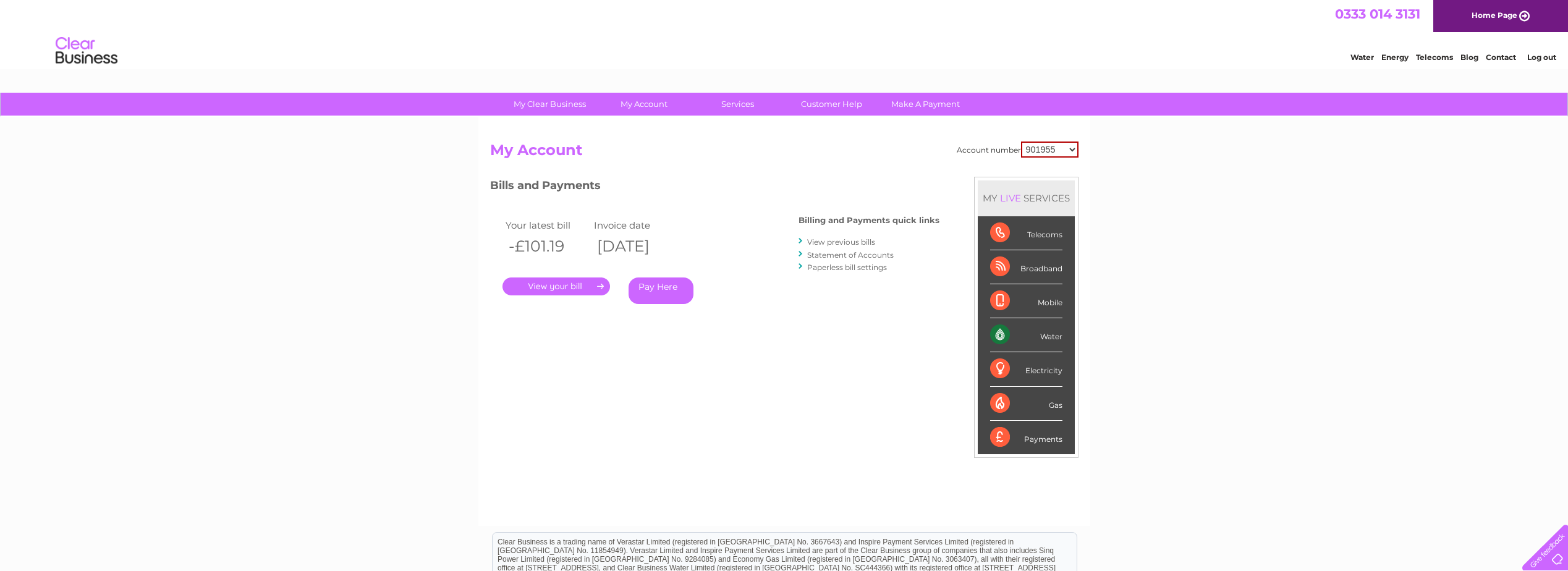
click at [786, 363] on div "Account number 901955 901957 901960 901962 901964 901965 911251 911252 912382 9…" at bounding box center [784, 328] width 588 height 372
